Goal: Transaction & Acquisition: Download file/media

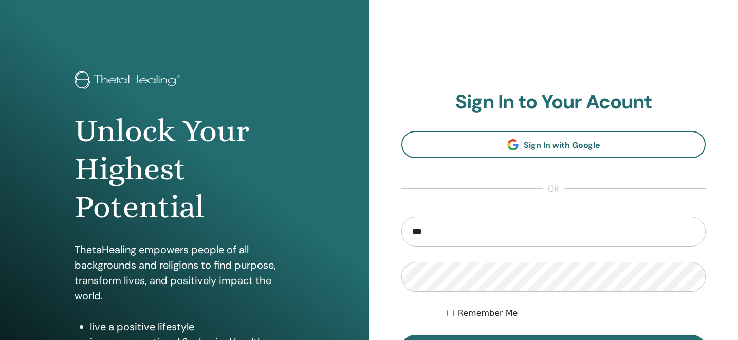
type input "**********"
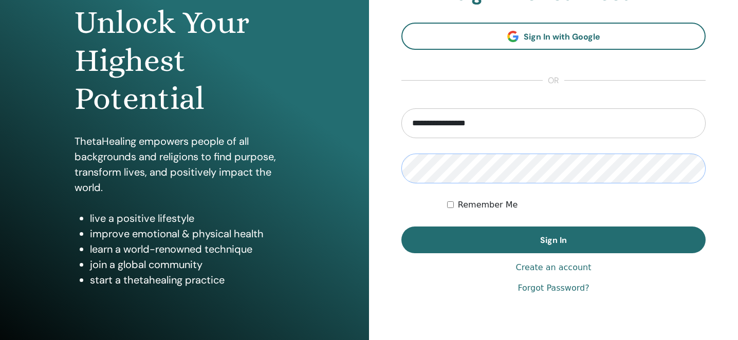
scroll to position [128, 0]
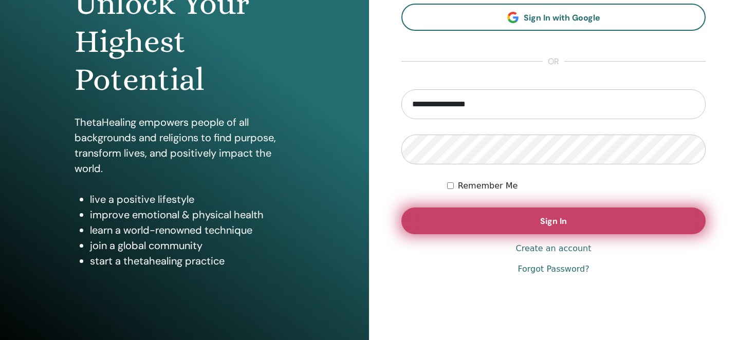
click at [510, 229] on button "Sign In" at bounding box center [554, 221] width 304 height 27
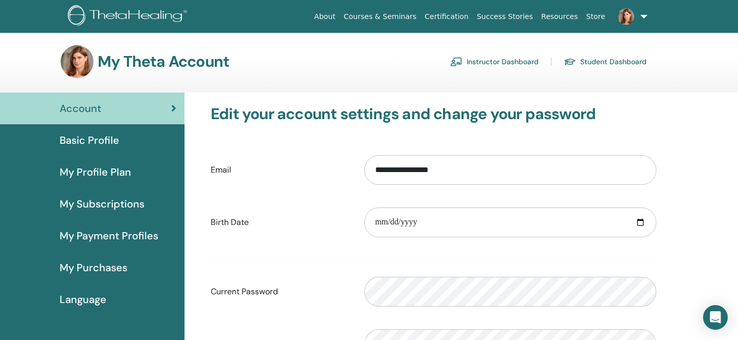
click at [498, 58] on link "Instructor Dashboard" at bounding box center [494, 61] width 88 height 16
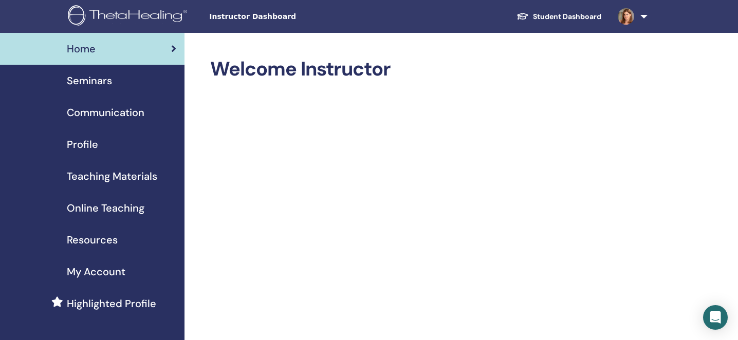
click at [121, 176] on span "Teaching Materials" at bounding box center [112, 176] width 90 height 15
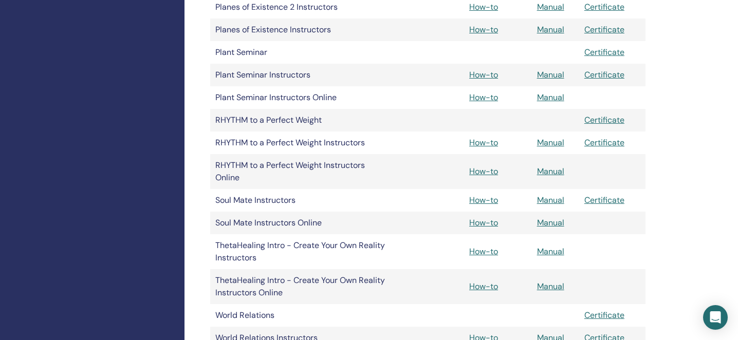
scroll to position [1156, 0]
click at [557, 139] on link "Manual" at bounding box center [550, 143] width 27 height 11
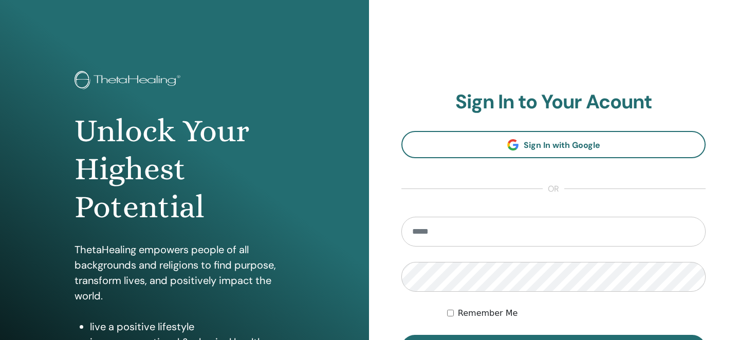
click at [222, 32] on div "Unlock Your Highest Potential ThetaHealing empowers people of all backgrounds a…" at bounding box center [184, 247] width 369 height 494
click at [105, 75] on img at bounding box center [130, 81] width 110 height 21
